Goal: Find specific page/section: Find specific page/section

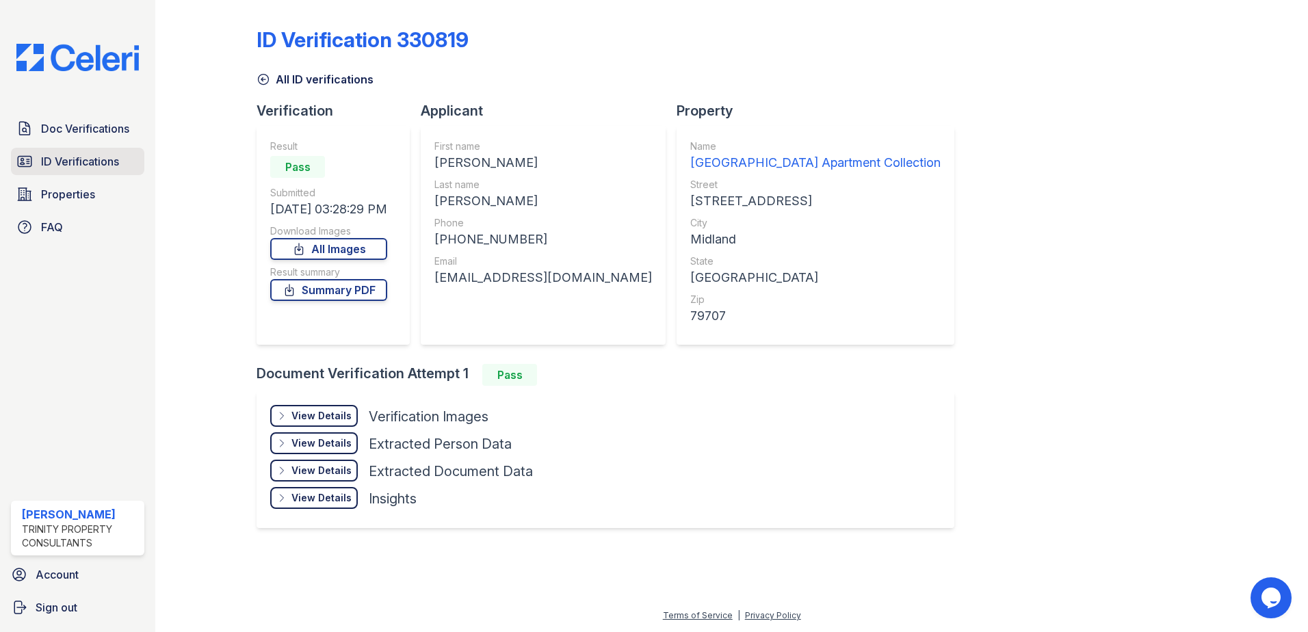
click at [75, 163] on span "ID Verifications" at bounding box center [80, 161] width 78 height 16
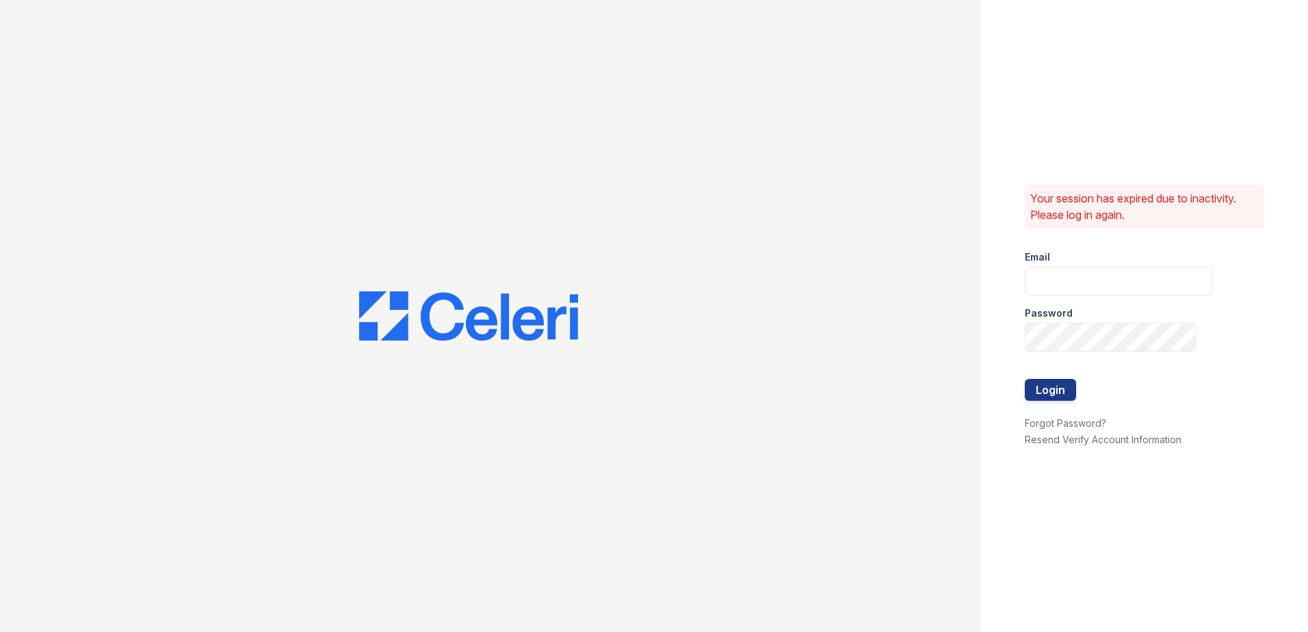
type input "[EMAIL_ADDRESS][DOMAIN_NAME]"
click at [1044, 386] on button "Login" at bounding box center [1050, 390] width 51 height 22
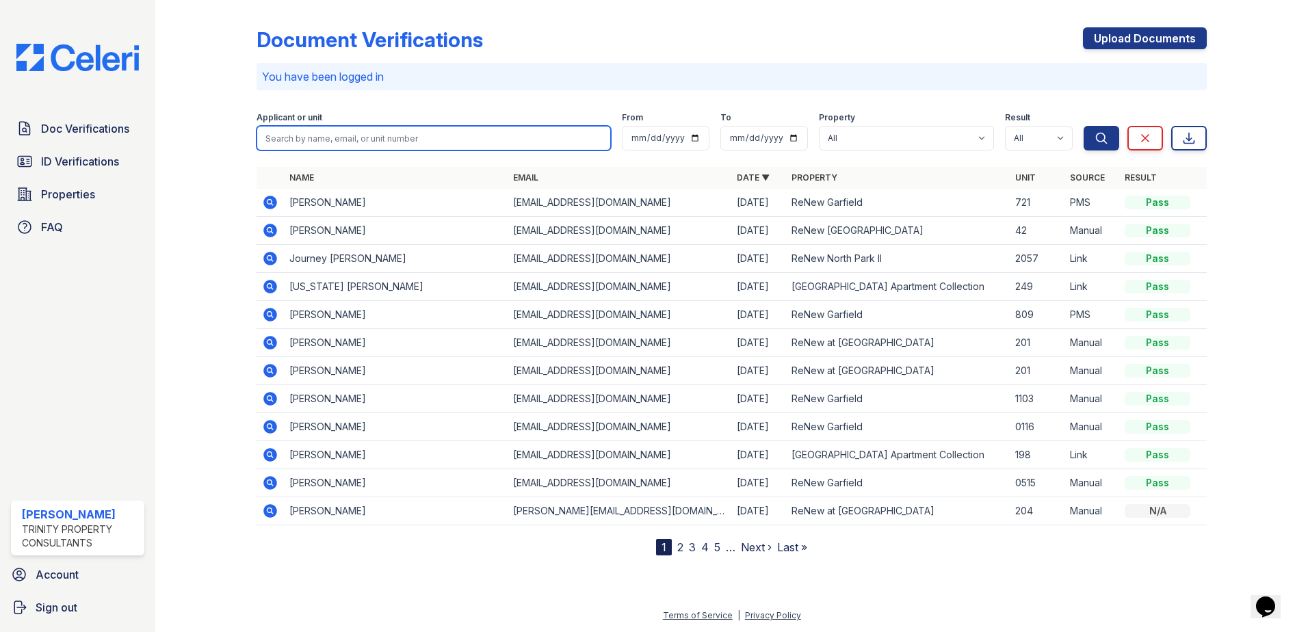
click at [334, 136] on input "search" at bounding box center [433, 138] width 354 height 25
type input "[PERSON_NAME]"
click at [1083, 126] on button "Search" at bounding box center [1101, 138] width 36 height 25
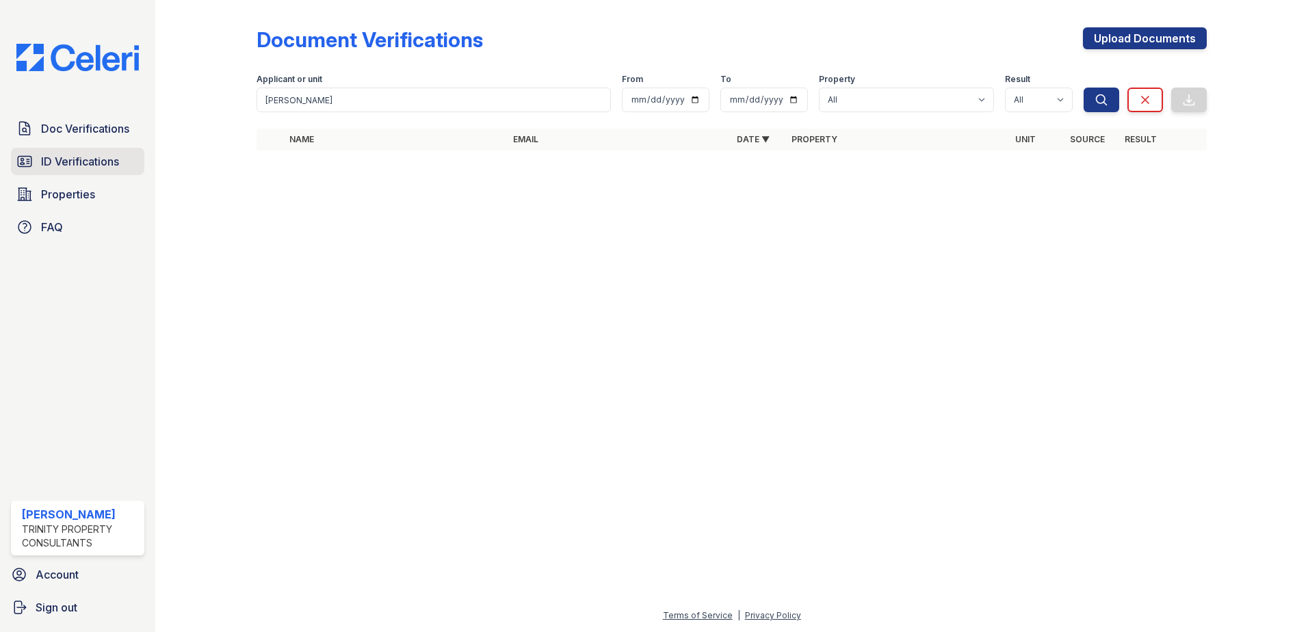
click at [96, 160] on span "ID Verifications" at bounding box center [80, 161] width 78 height 16
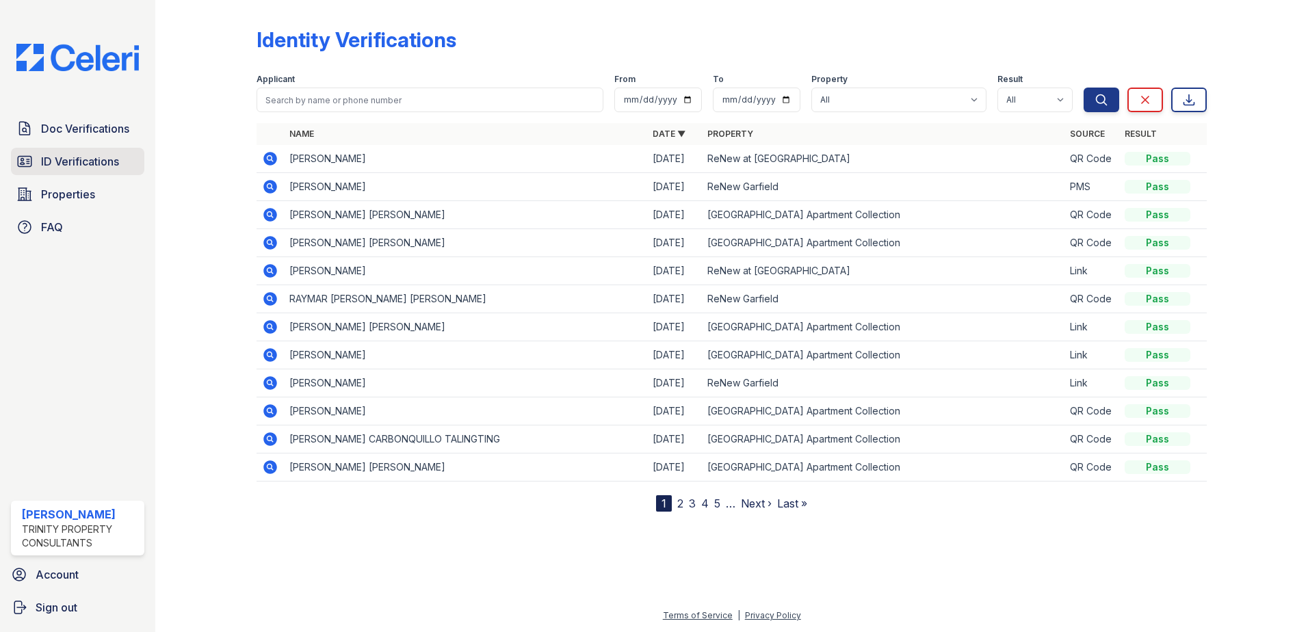
click at [96, 165] on span "ID Verifications" at bounding box center [80, 161] width 78 height 16
click at [91, 200] on span "Properties" at bounding box center [68, 194] width 54 height 16
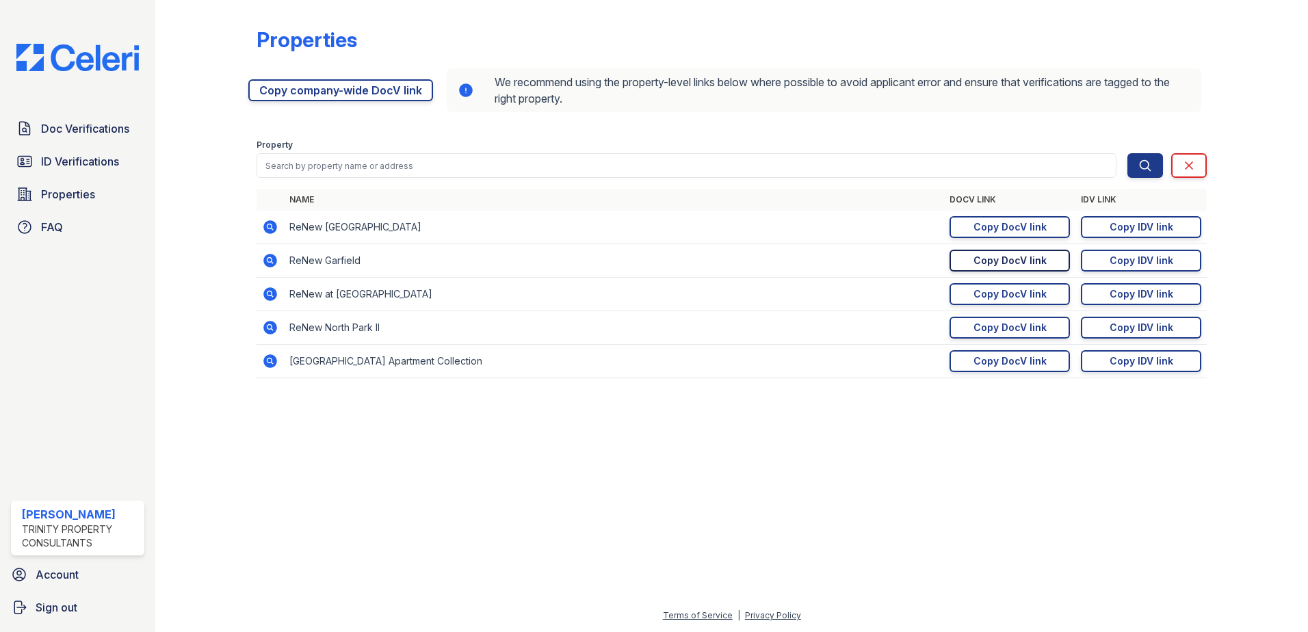
click at [1004, 267] on div "Copy DocV link" at bounding box center [1009, 261] width 73 height 14
click at [1130, 267] on div "Copy IDV link" at bounding box center [1141, 261] width 64 height 14
